Goal: Information Seeking & Learning: Learn about a topic

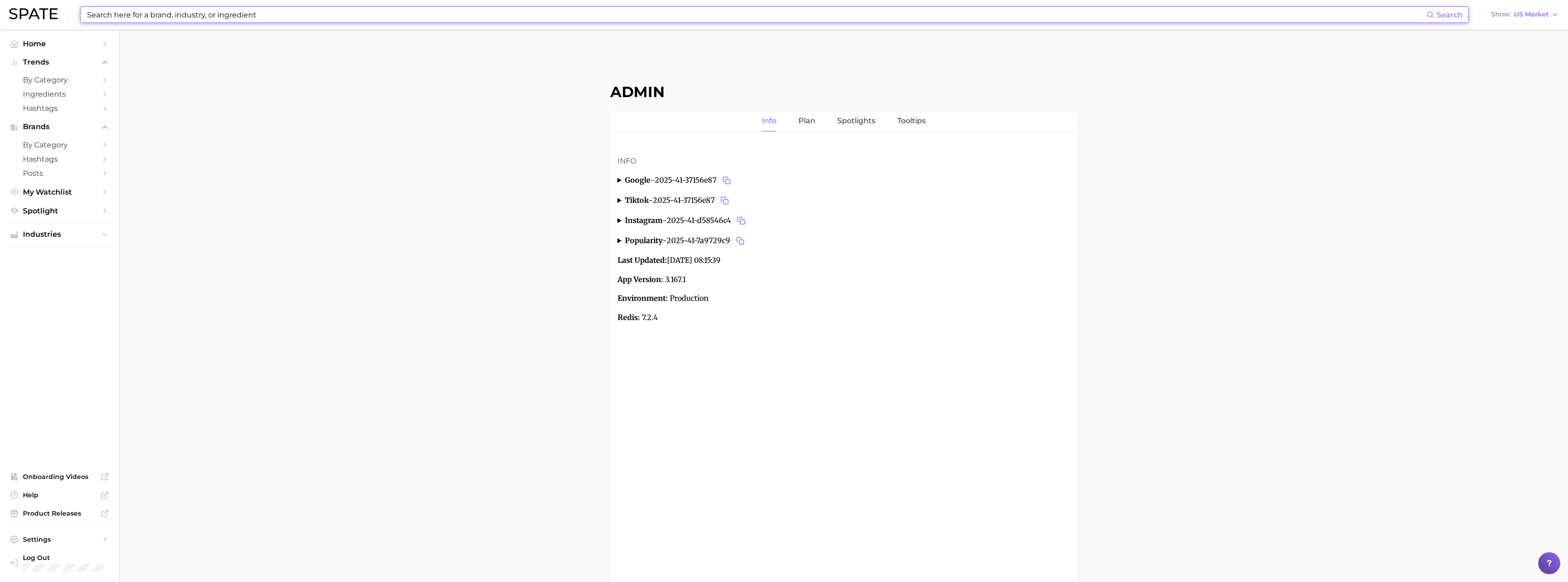
click at [635, 9] on input at bounding box center [756, 15] width 1340 height 16
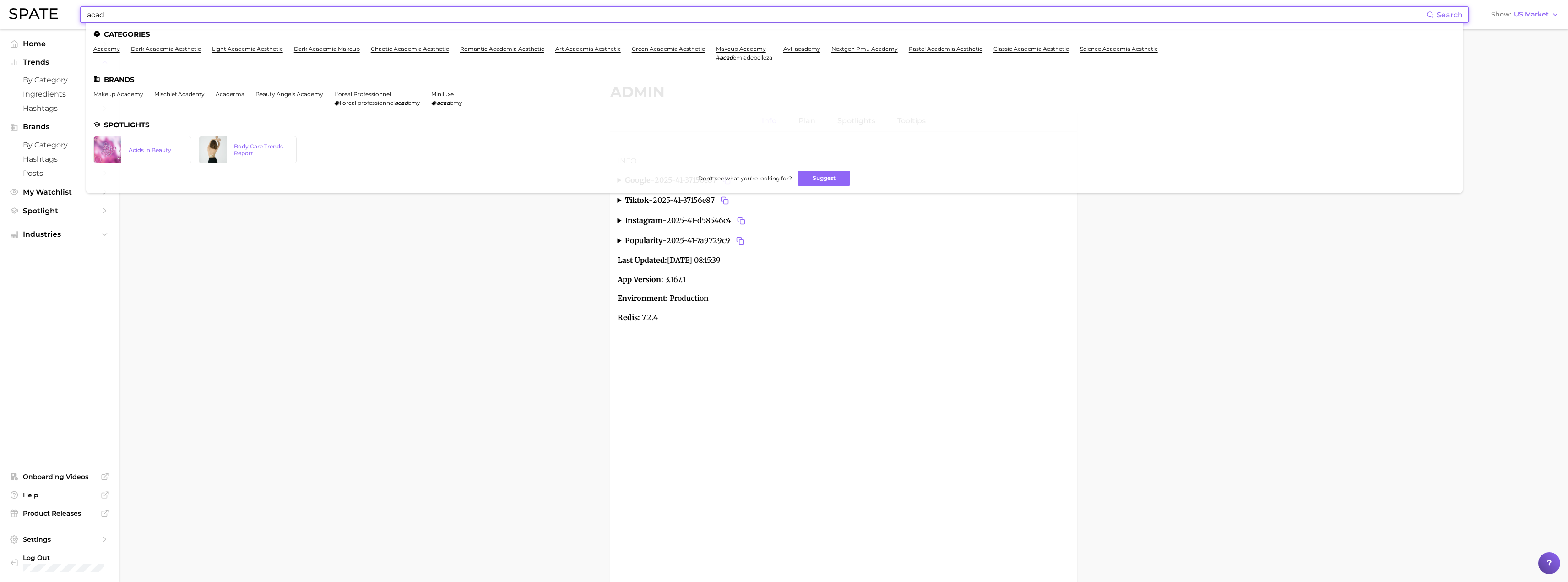
click at [316, 16] on input "acad" at bounding box center [756, 15] width 1340 height 16
paste input "salted egg"
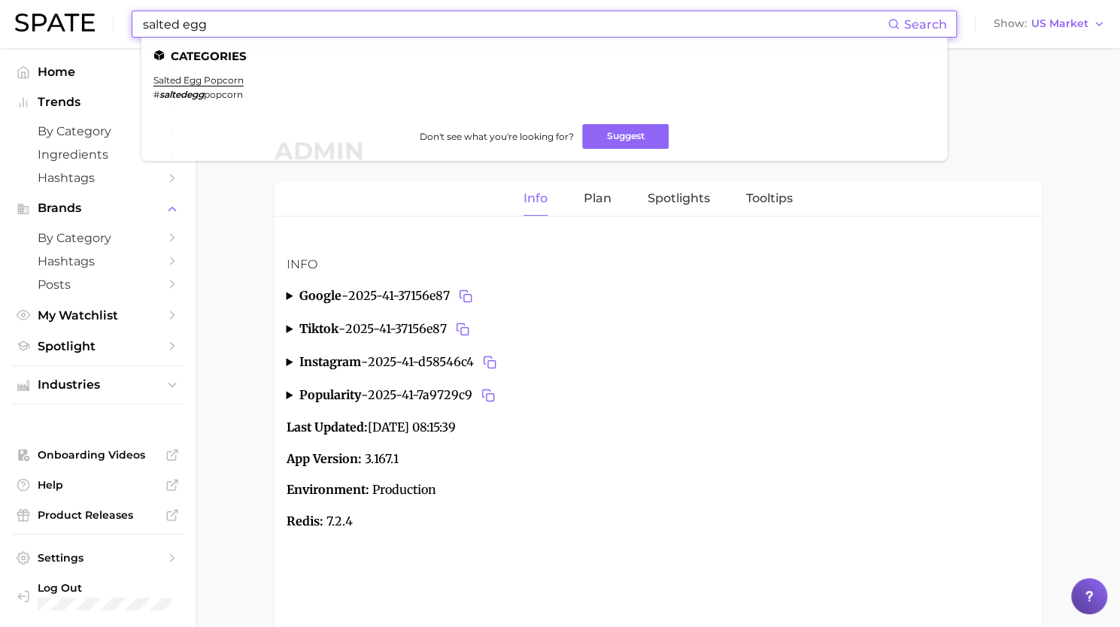
click at [477, 25] on input "salted egg" at bounding box center [514, 24] width 746 height 26
paste input "chili"
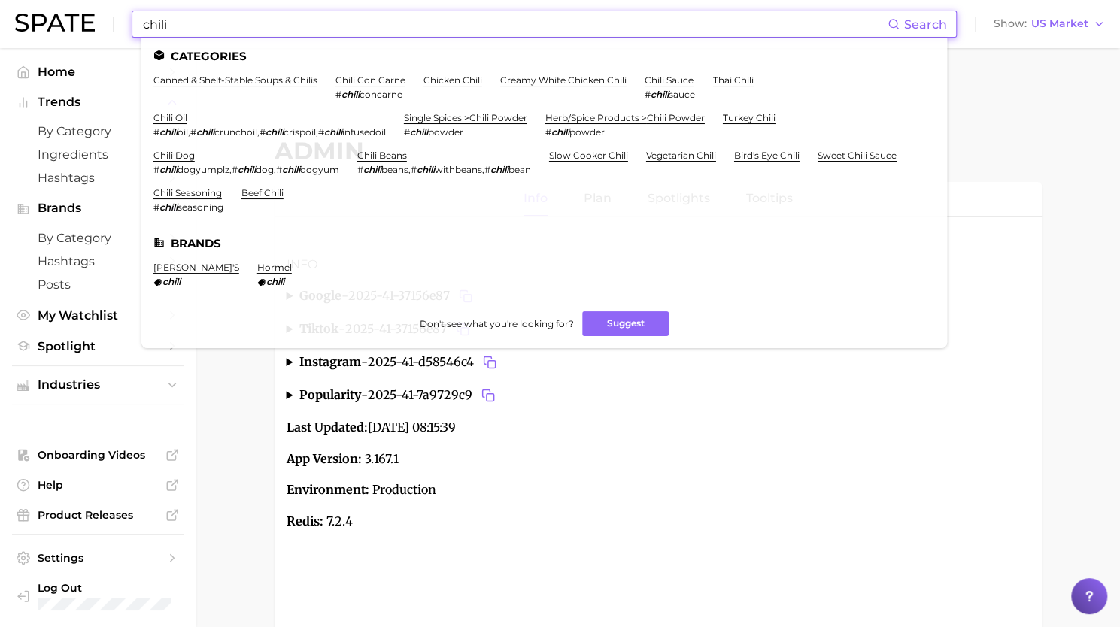
click at [532, 31] on input "chili" at bounding box center [514, 24] width 746 height 26
paste input "sriracha"
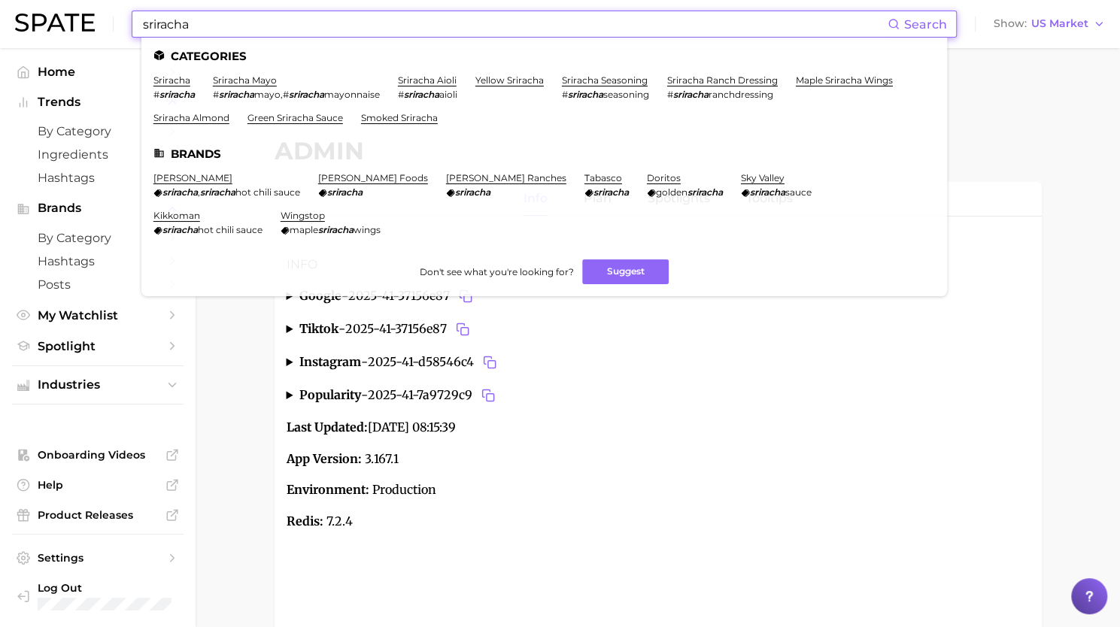
click at [384, 26] on input "sriracha" at bounding box center [514, 24] width 746 height 26
paste input "pleasing harry styles"
click at [384, 26] on input "sriracha" at bounding box center [514, 24] width 746 height 26
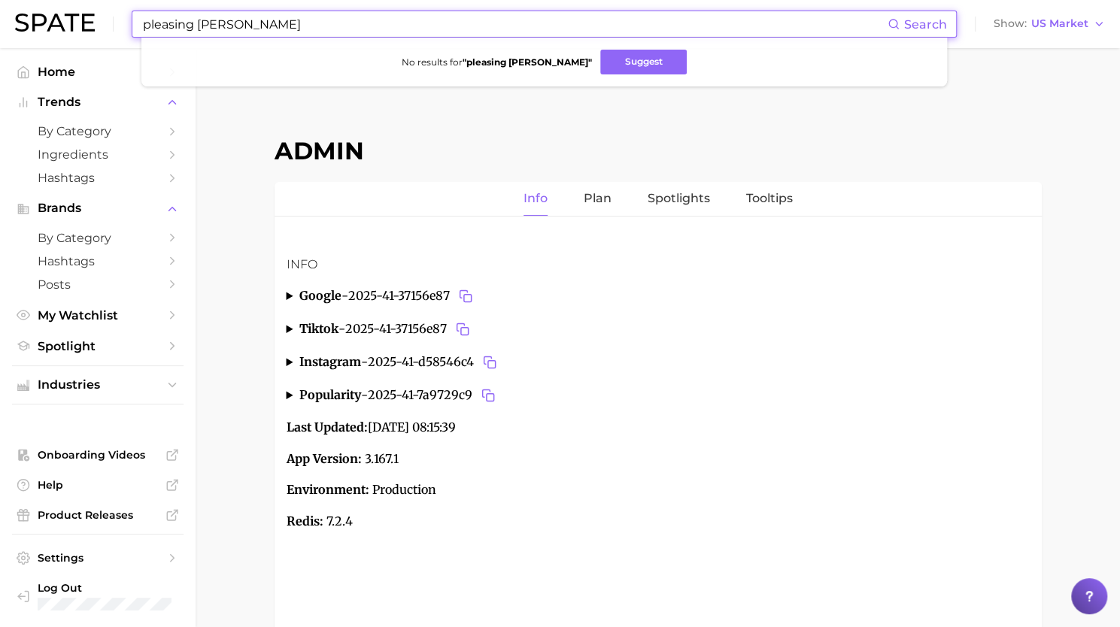
type input "pleasing harry styles"
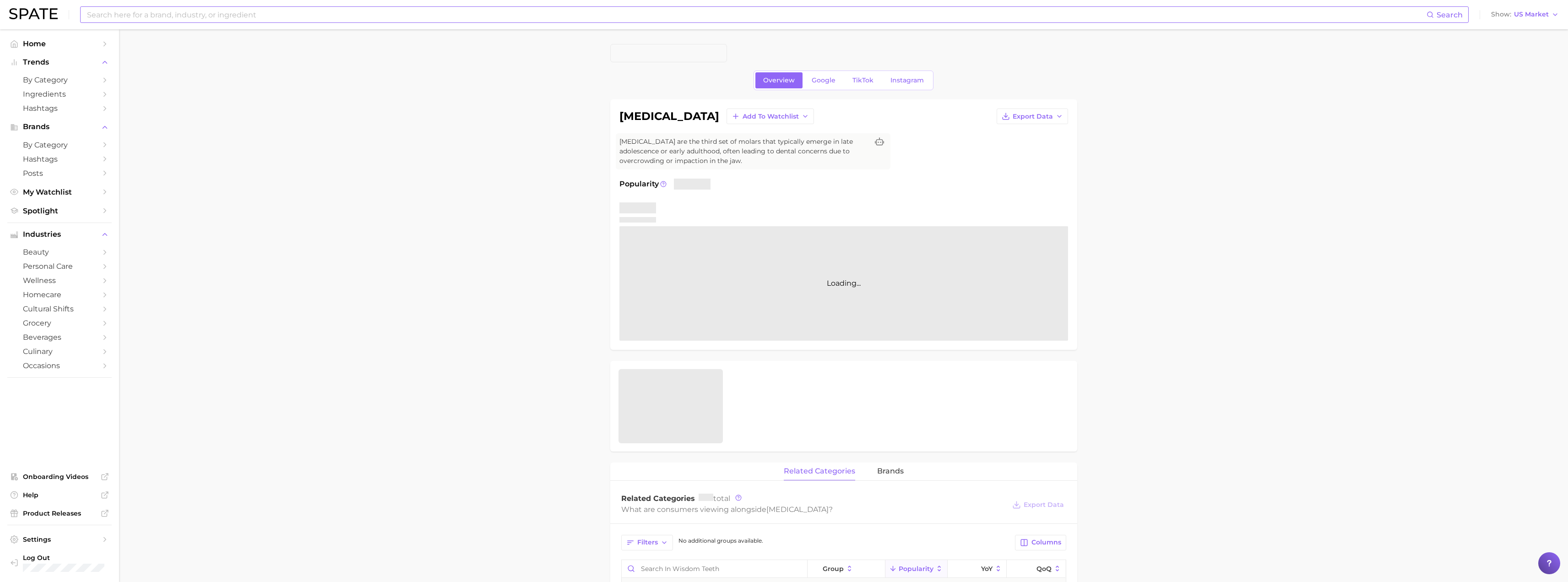
click at [214, 15] on input at bounding box center [756, 15] width 1340 height 16
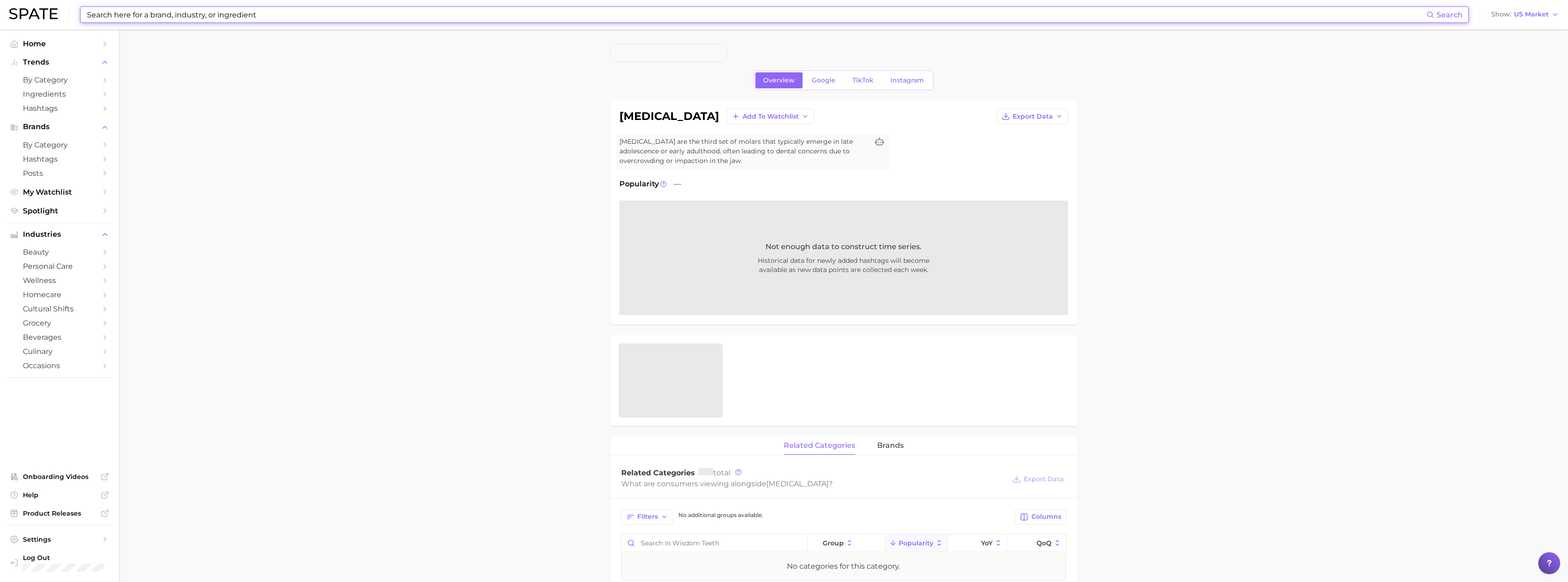
paste input "facialpro glow"
click at [130, 18] on input "facialpro glow" at bounding box center [756, 15] width 1340 height 16
type input "facialpro"
